Goal: Task Accomplishment & Management: Use online tool/utility

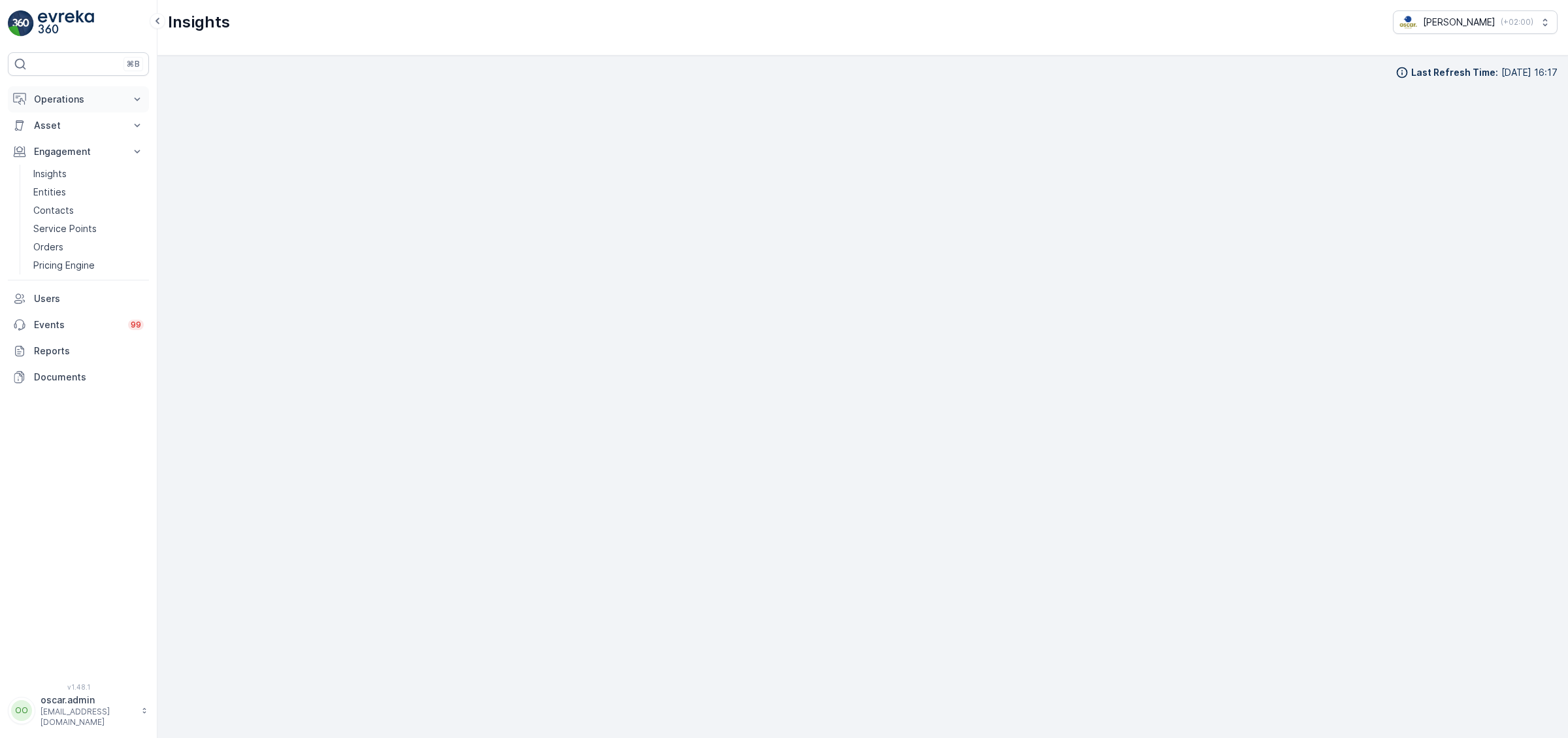
click at [51, 106] on button "Operations" at bounding box center [78, 99] width 141 height 26
click at [58, 165] on link "Routes & Tasks" at bounding box center [88, 158] width 121 height 18
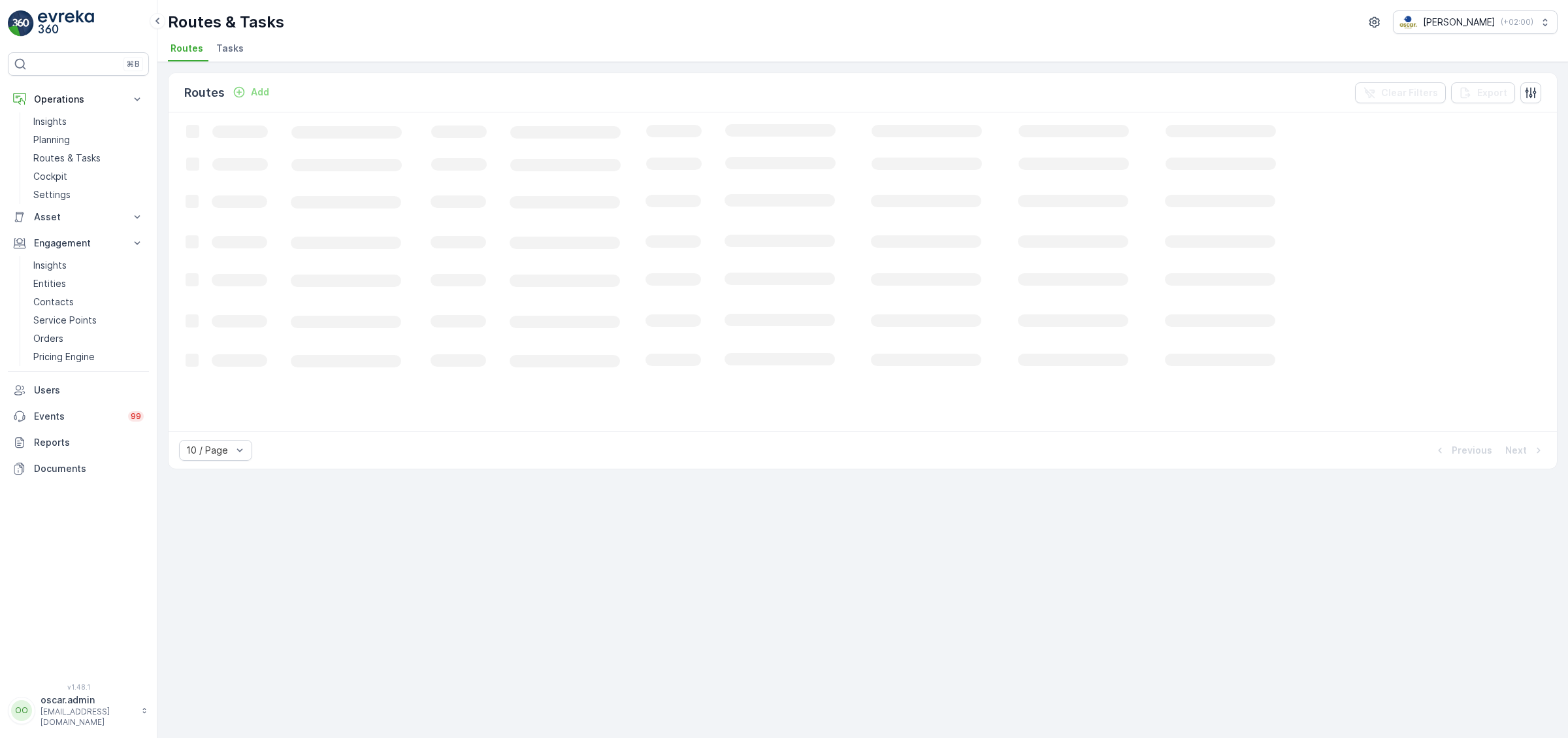
click at [234, 53] on span "Tasks" at bounding box center [229, 49] width 27 height 13
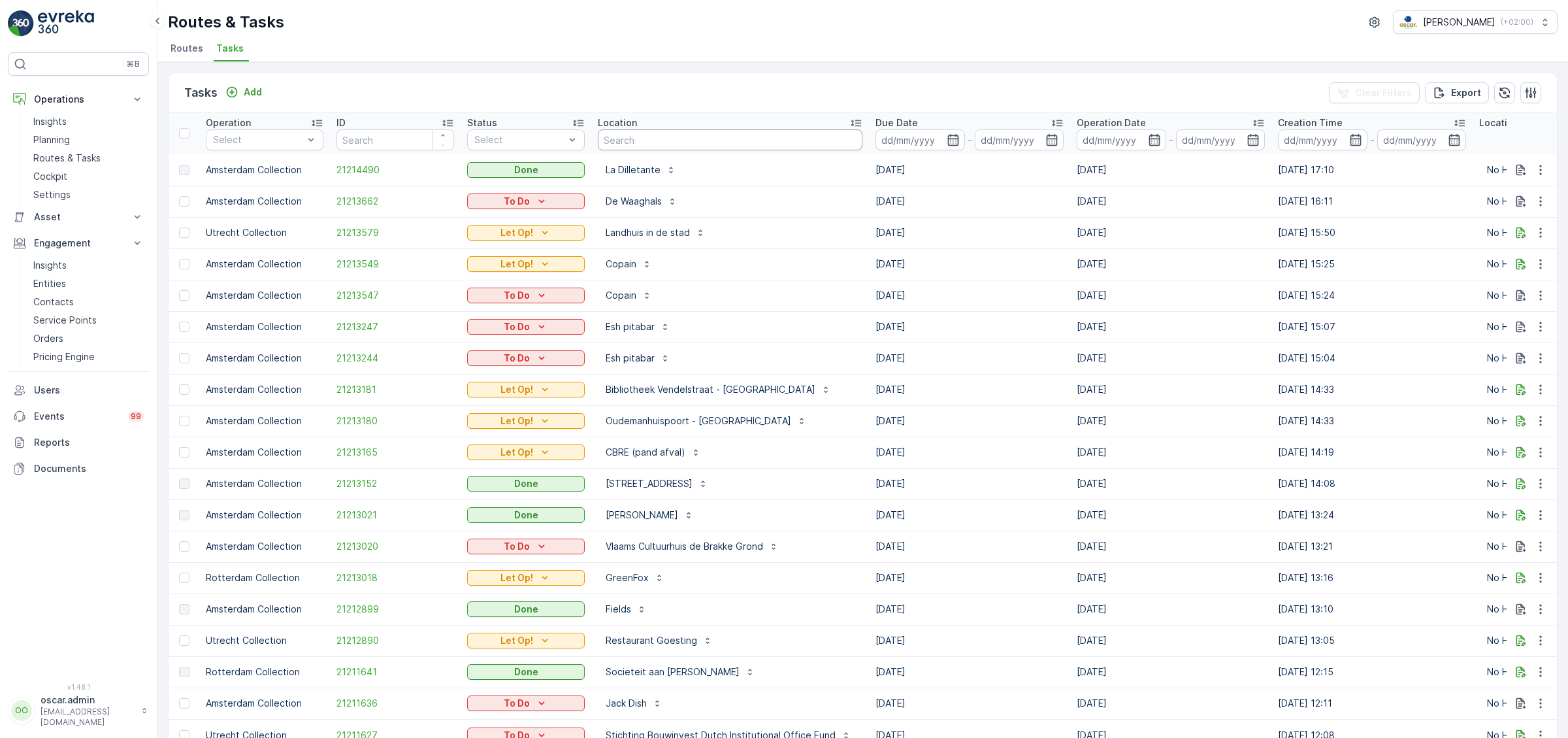
click at [671, 141] on input "text" at bounding box center [730, 139] width 265 height 21
type input "malle"
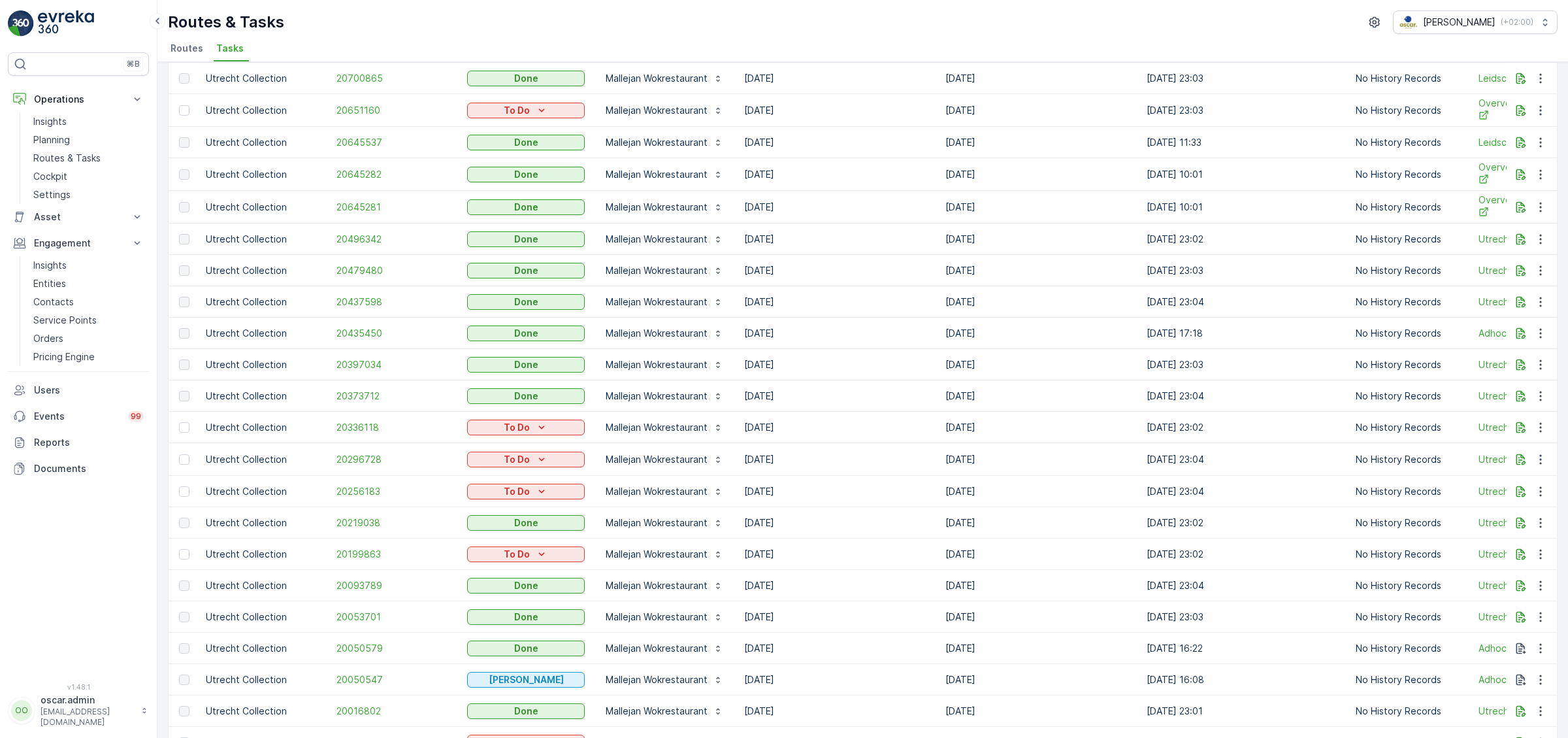
scroll to position [549, 0]
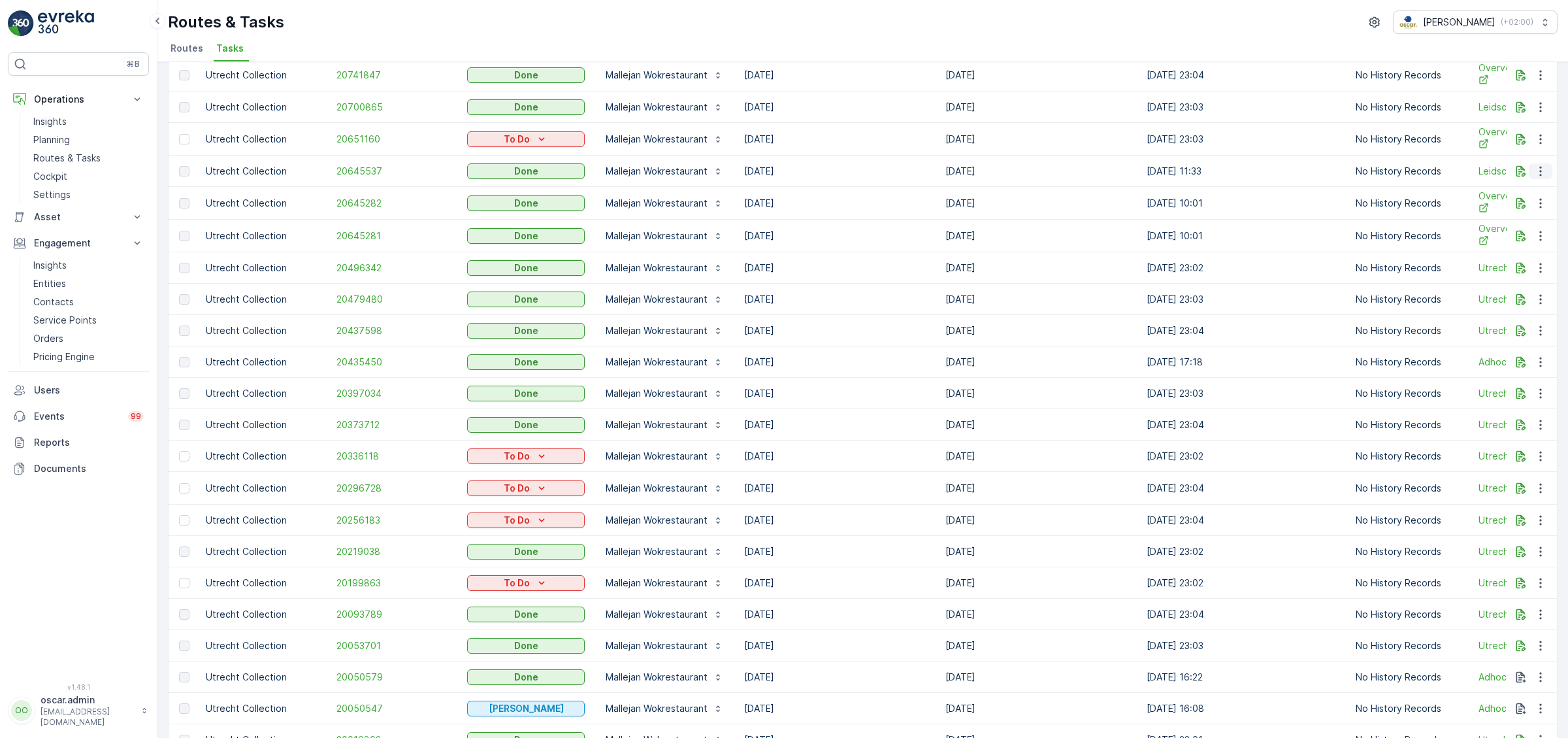
click at [1537, 168] on icon "button" at bounding box center [1541, 171] width 13 height 13
click at [1517, 193] on span "See More Details" at bounding box center [1525, 189] width 76 height 13
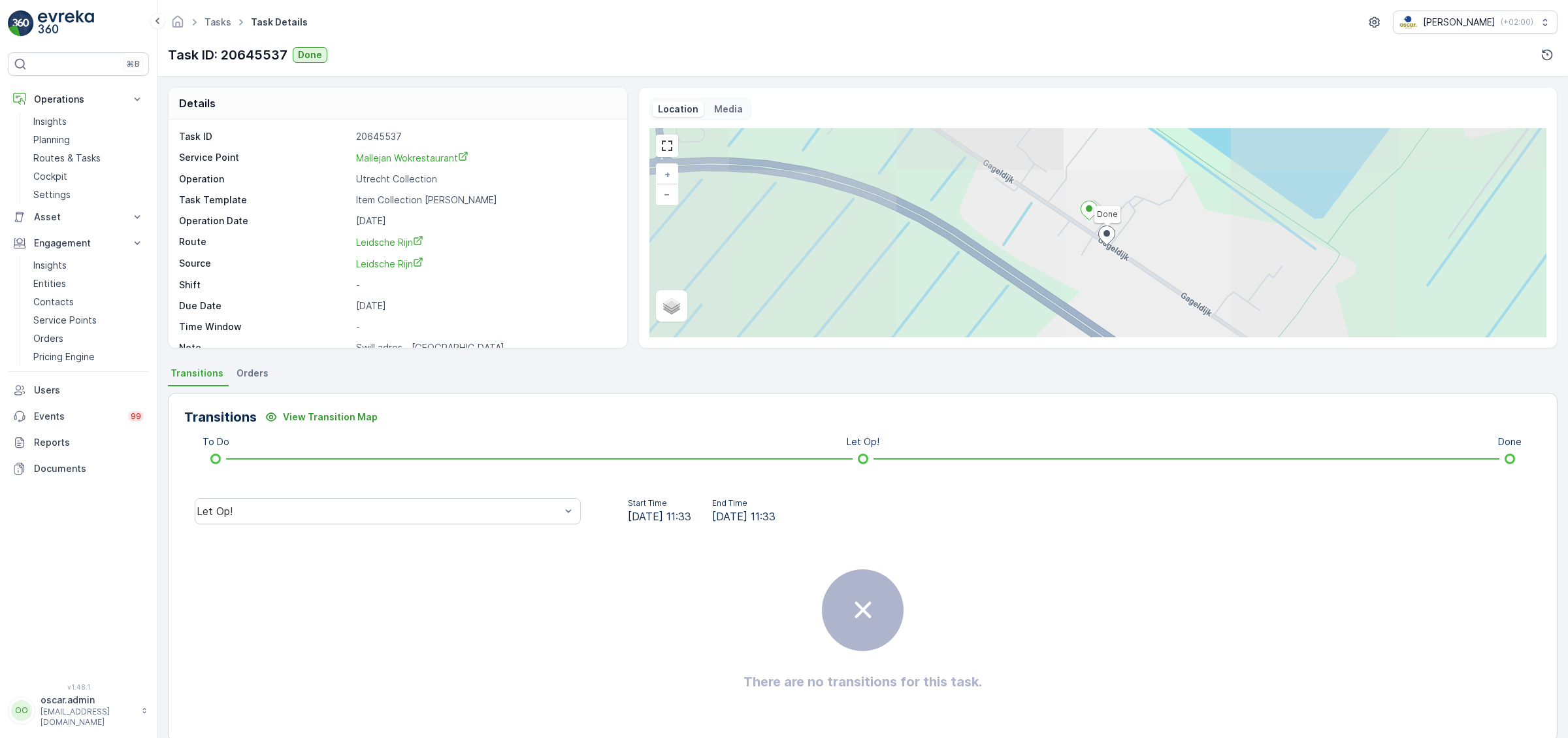
click at [729, 101] on div "Media" at bounding box center [728, 108] width 39 height 16
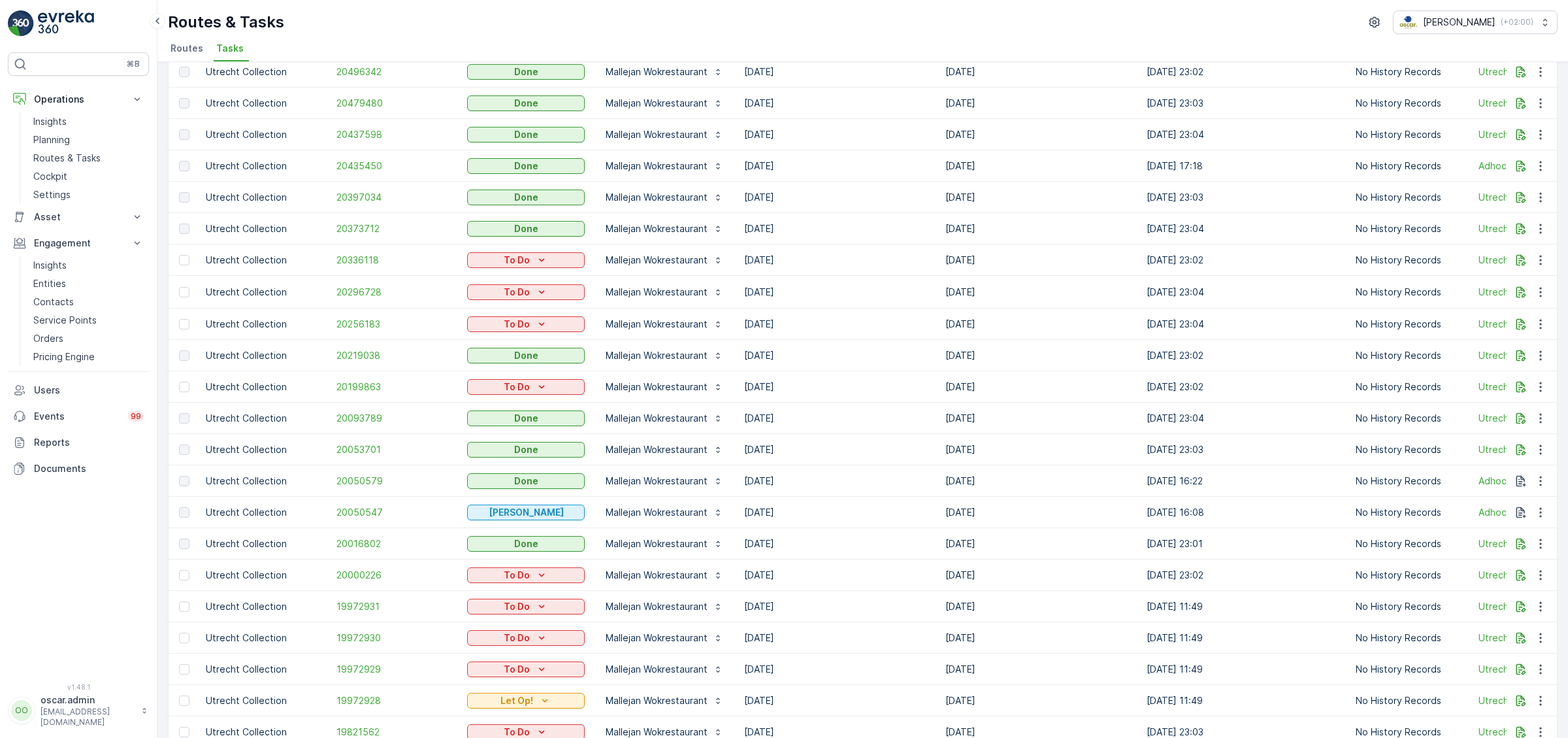
scroll to position [863, 0]
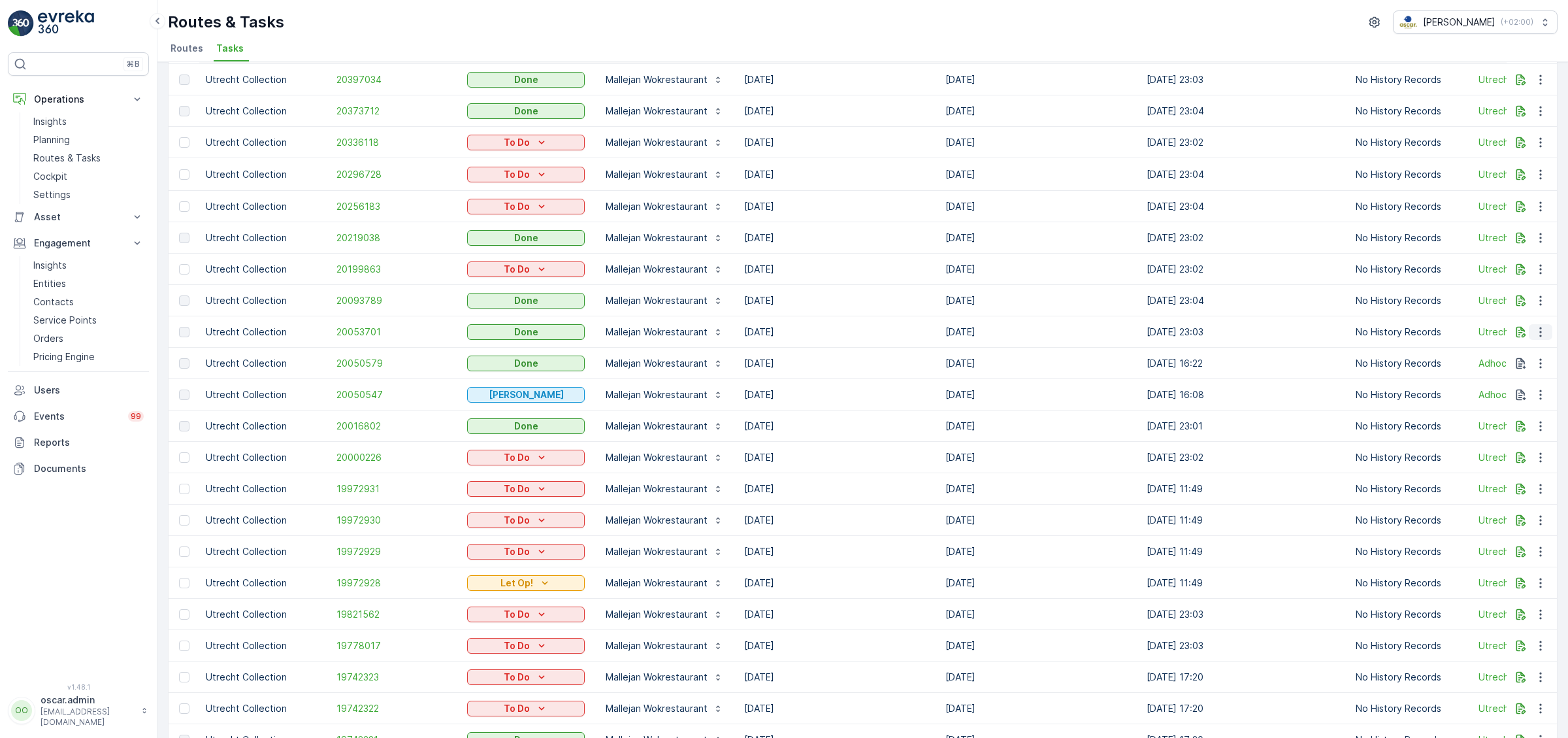
click at [1538, 325] on icon "button" at bounding box center [1541, 332] width 13 height 13
click at [1528, 345] on span "See More Details" at bounding box center [1525, 347] width 76 height 13
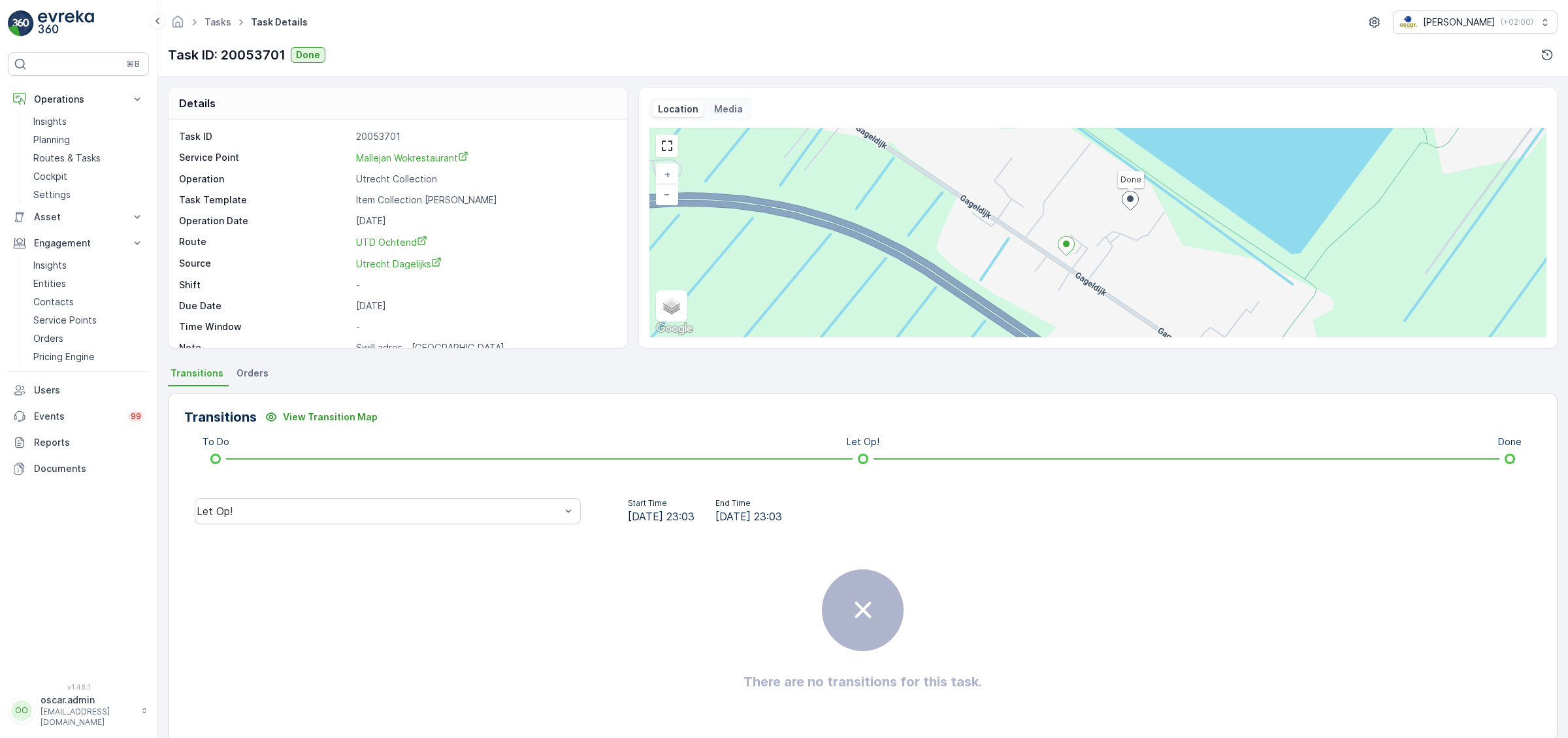
click at [731, 113] on p "Media" at bounding box center [728, 109] width 29 height 13
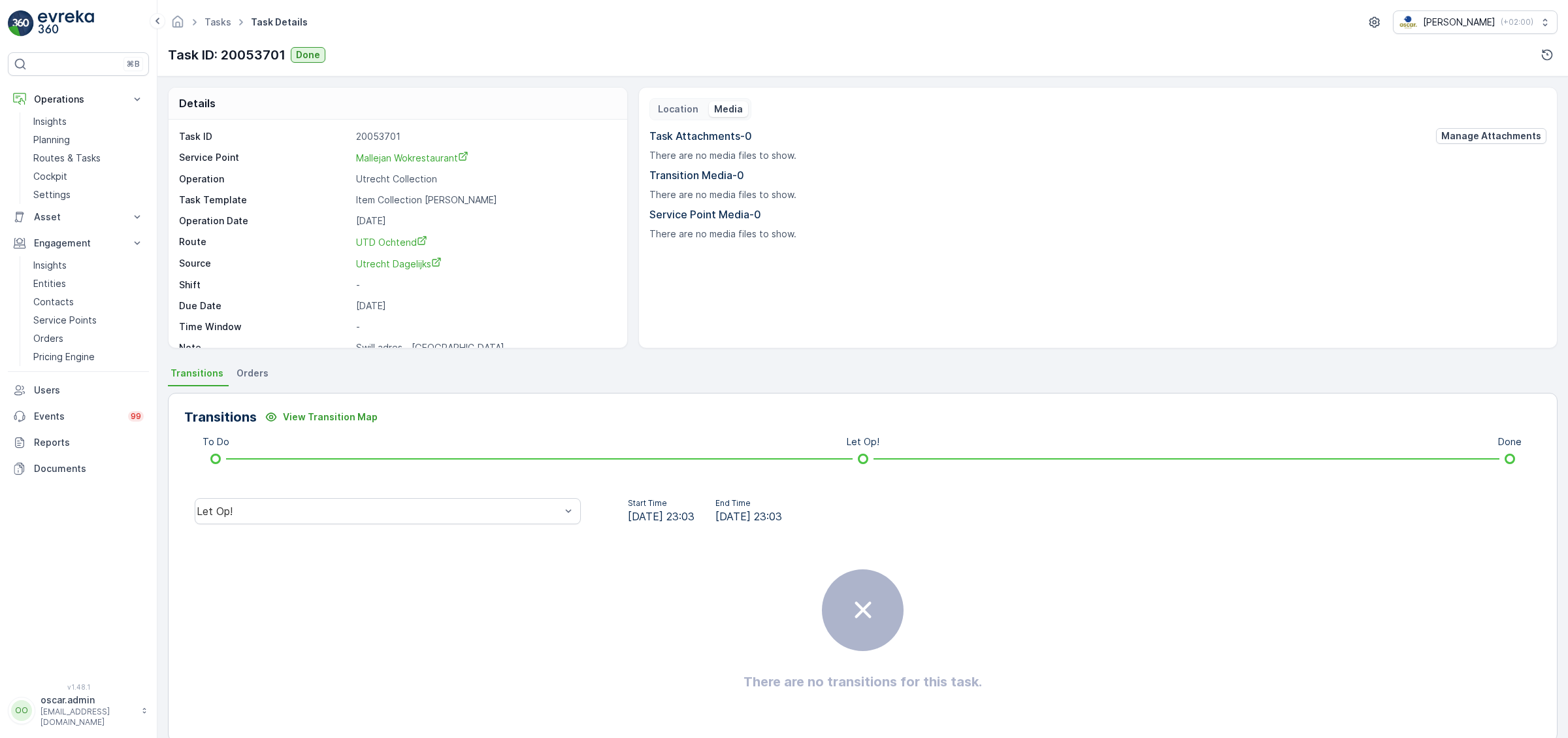
scroll to position [17, 0]
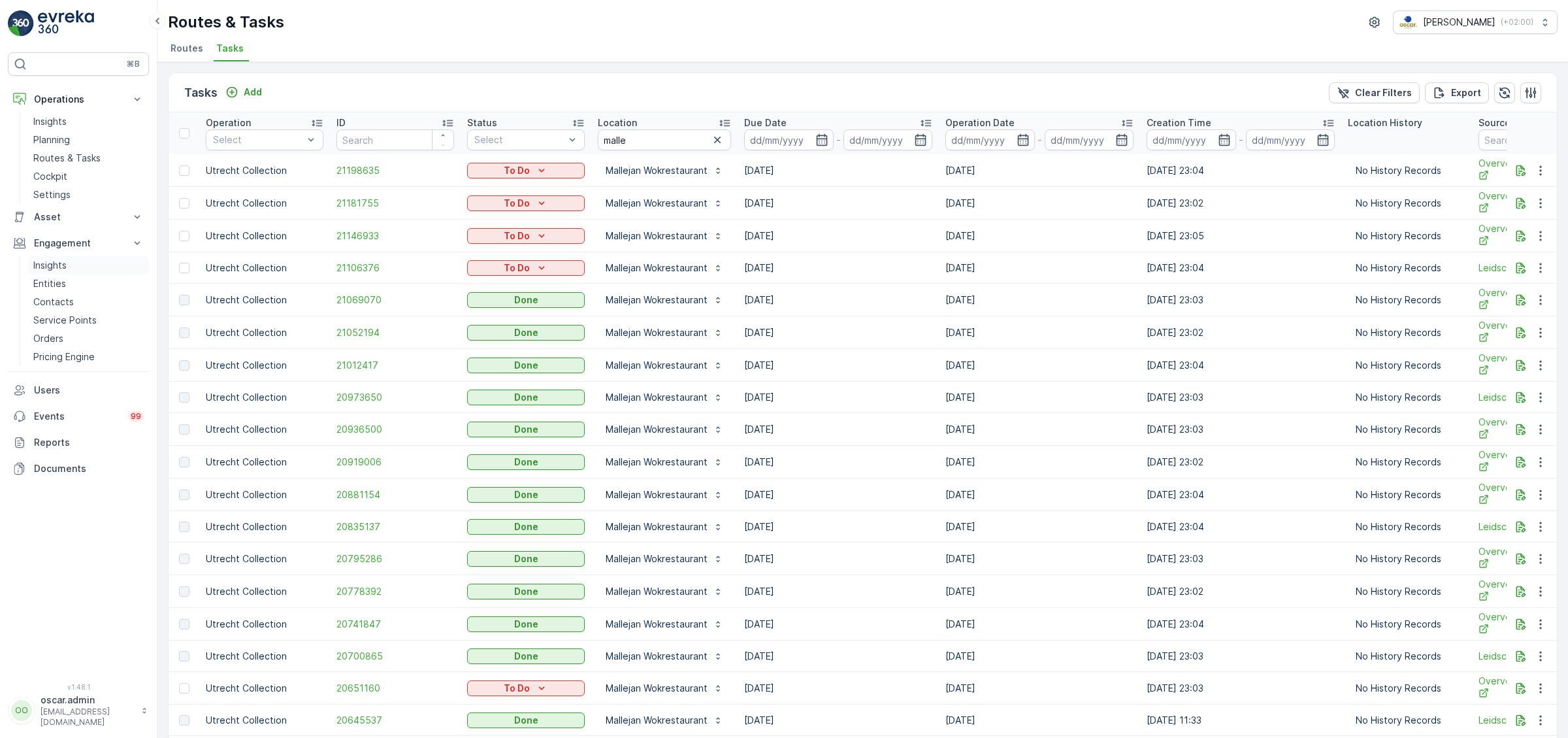
click at [53, 266] on p "Insights" at bounding box center [50, 266] width 33 height 13
